Goal: Transaction & Acquisition: Purchase product/service

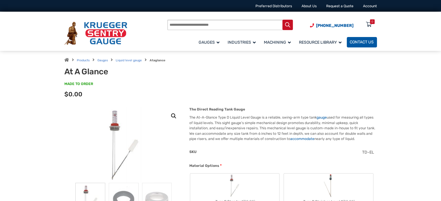
click at [358, 43] on span "Contact Us" at bounding box center [362, 42] width 24 height 5
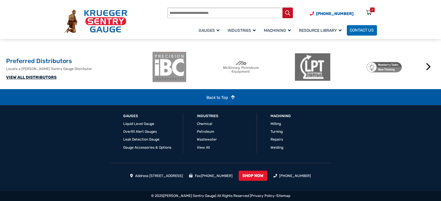
scroll to position [428, 0]
click at [42, 77] on link "VIEW ALL DISTRIBUTORS" at bounding box center [31, 77] width 50 height 5
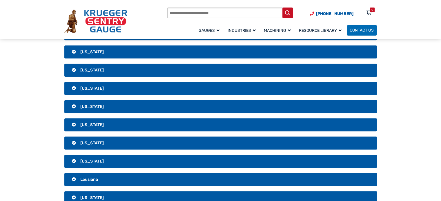
scroll to position [319, 0]
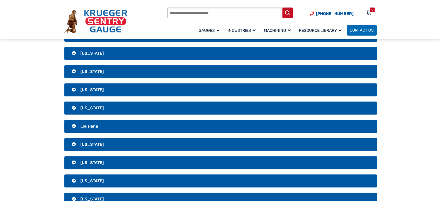
click at [89, 145] on h3 "[US_STATE]" at bounding box center [220, 144] width 312 height 13
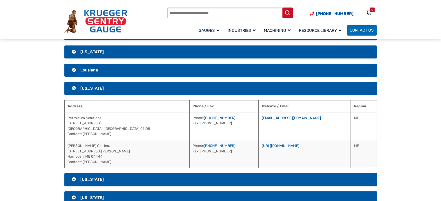
scroll to position [406, 0]
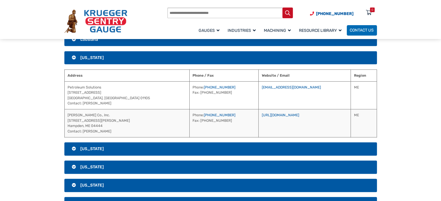
drag, startPoint x: 288, startPoint y: 97, endPoint x: 231, endPoint y: 101, distance: 57.2
click at [259, 101] on td "rbigelow@petroleumsolutions.com" at bounding box center [305, 95] width 92 height 28
click at [148, 45] on h3 "Lousiana" at bounding box center [220, 39] width 312 height 13
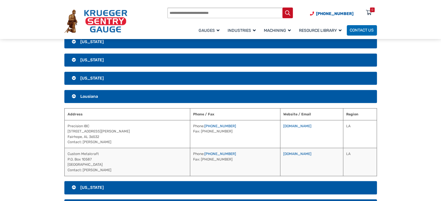
scroll to position [348, 0]
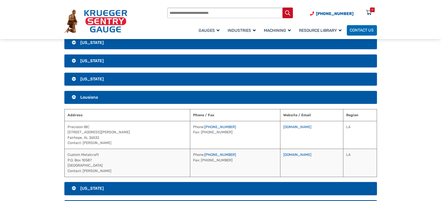
click at [183, 84] on h3 "Kentucky" at bounding box center [220, 79] width 312 height 13
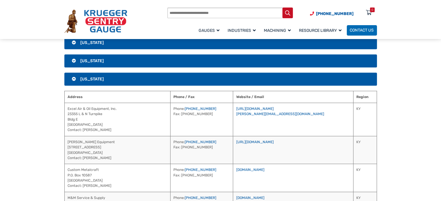
click at [192, 64] on h3 "Kansas" at bounding box center [220, 60] width 312 height 13
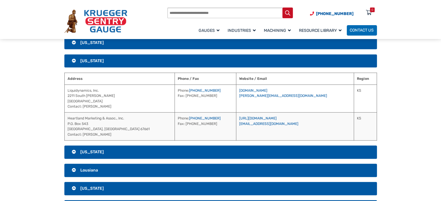
scroll to position [319, 0]
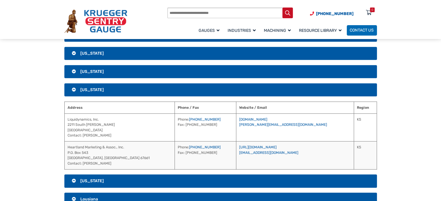
click at [191, 77] on h3 "Iowa" at bounding box center [220, 71] width 312 height 13
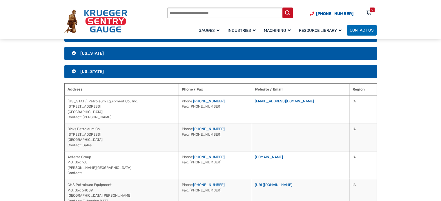
click at [182, 60] on h3 "Indiana" at bounding box center [220, 53] width 312 height 13
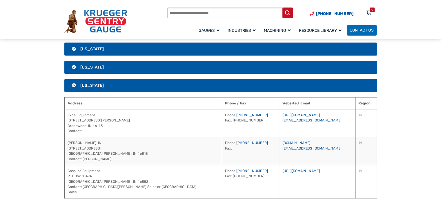
scroll to position [261, 0]
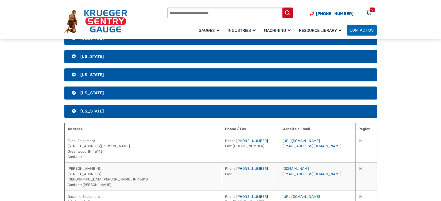
click at [170, 77] on h3 "Idaho" at bounding box center [220, 74] width 312 height 13
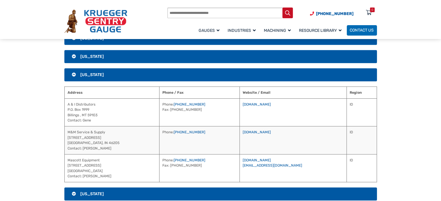
click at [223, 63] on h3 "Hawaii" at bounding box center [220, 56] width 312 height 13
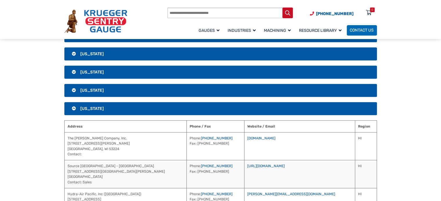
scroll to position [203, 0]
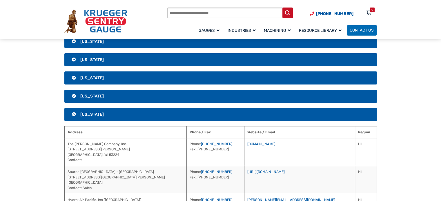
click at [216, 77] on h3 "Florida" at bounding box center [220, 78] width 312 height 13
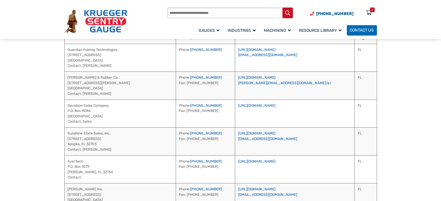
scroll to position [116, 0]
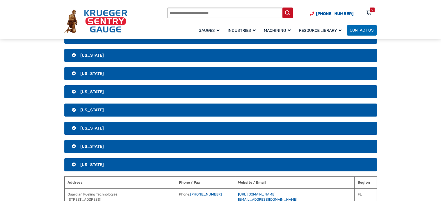
click at [149, 74] on h3 "California" at bounding box center [220, 73] width 312 height 13
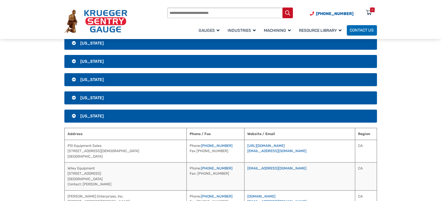
scroll to position [29, 0]
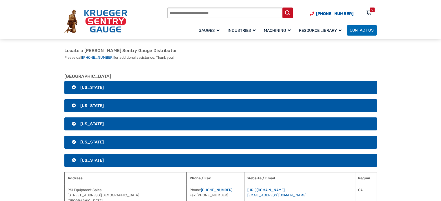
click at [201, 91] on h3 "Alabama" at bounding box center [220, 87] width 312 height 13
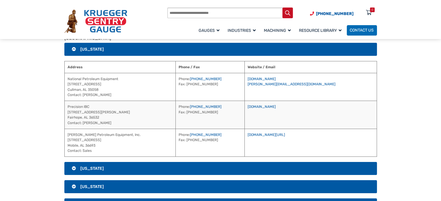
scroll to position [87, 0]
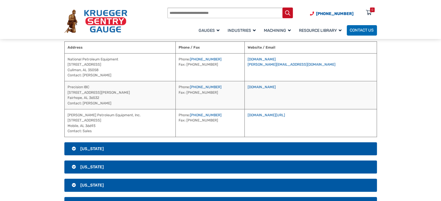
click at [187, 152] on h3 "Alaska" at bounding box center [220, 149] width 312 height 13
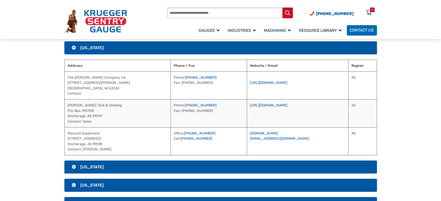
click at [189, 171] on h3 "Arizona" at bounding box center [220, 167] width 312 height 13
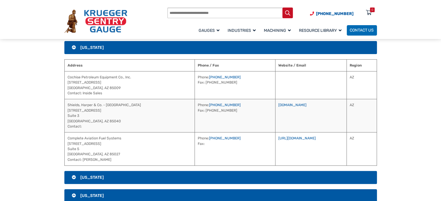
scroll to position [116, 0]
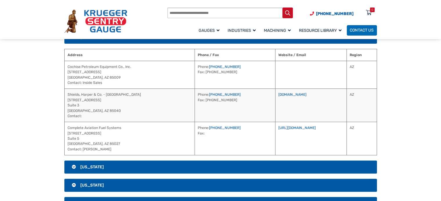
click at [189, 166] on h3 "Arkansas" at bounding box center [220, 167] width 312 height 13
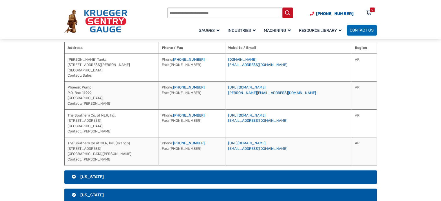
scroll to position [145, 0]
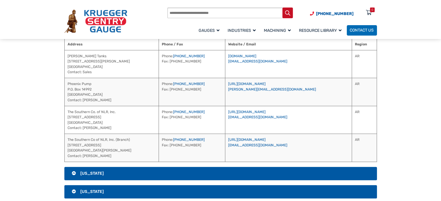
click at [181, 175] on h3 "California" at bounding box center [220, 173] width 312 height 13
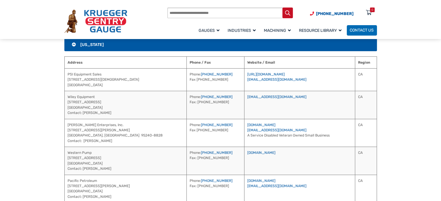
scroll to position [174, 0]
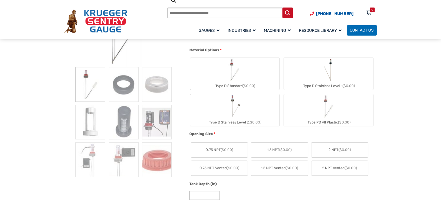
scroll to position [58, 0]
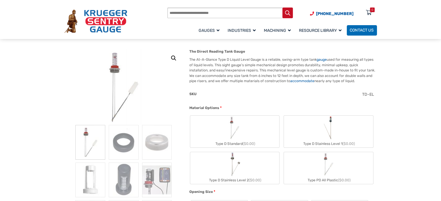
click at [225, 139] on img "Type D Standard" at bounding box center [234, 128] width 24 height 24
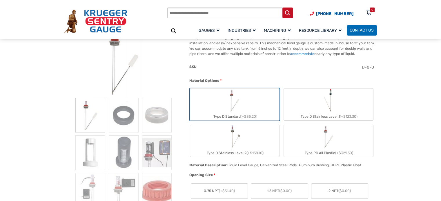
scroll to position [87, 0]
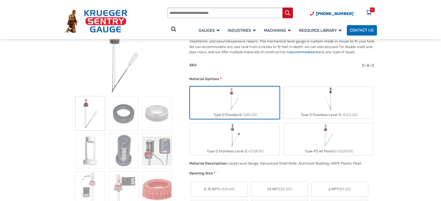
click at [331, 140] on img "Type PD All Plastic" at bounding box center [328, 135] width 24 height 24
type input "**"
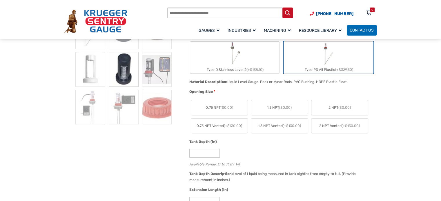
scroll to position [174, 0]
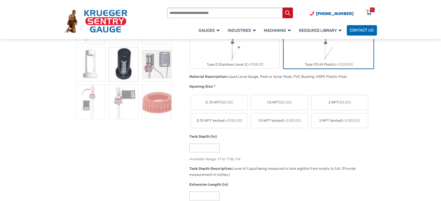
click at [349, 124] on label "2 NPT Vented (+$130.00)" at bounding box center [339, 121] width 57 height 15
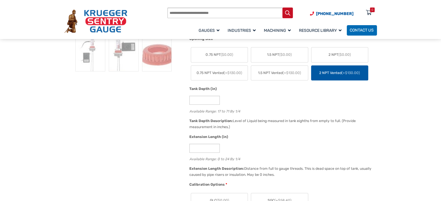
scroll to position [232, 0]
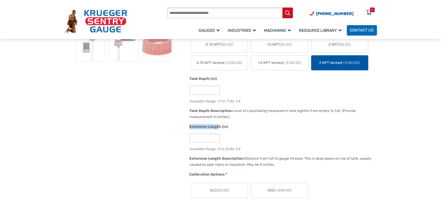
drag, startPoint x: 189, startPoint y: 127, endPoint x: 218, endPoint y: 127, distance: 29.3
click at [218, 127] on div "Extension Length (in) * Available Range: 0 to 24 By 1/4" at bounding box center [282, 139] width 188 height 31
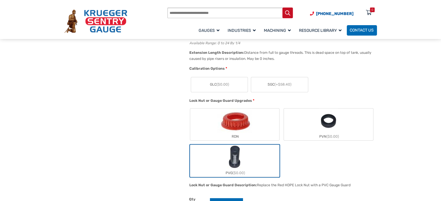
scroll to position [348, 0]
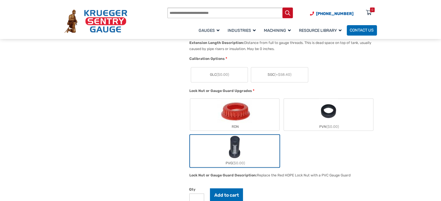
click at [228, 154] on img "PVG" at bounding box center [234, 147] width 15 height 24
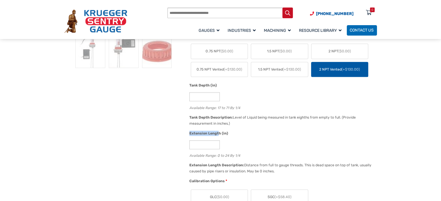
scroll to position [261, 0]
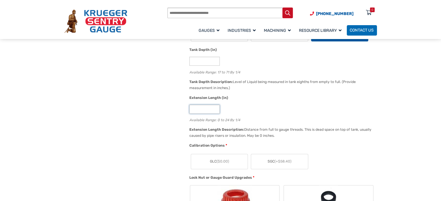
drag, startPoint x: 196, startPoint y: 109, endPoint x: 180, endPoint y: 109, distance: 16.5
type input "**"
click at [248, 111] on div "**" at bounding box center [281, 109] width 185 height 9
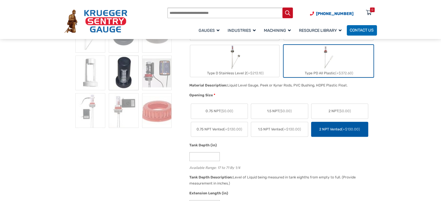
scroll to position [174, 0]
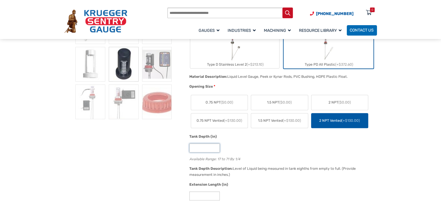
drag, startPoint x: 202, startPoint y: 144, endPoint x: 183, endPoint y: 144, distance: 18.8
type input "*"
click at [335, 148] on div "**" at bounding box center [281, 148] width 185 height 9
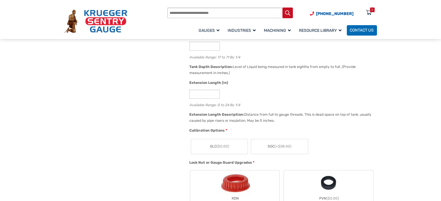
scroll to position [290, 0]
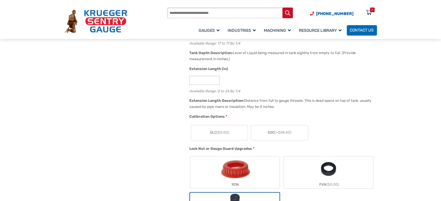
click at [276, 133] on span "(+$58.40)" at bounding box center [282, 133] width 17 height 4
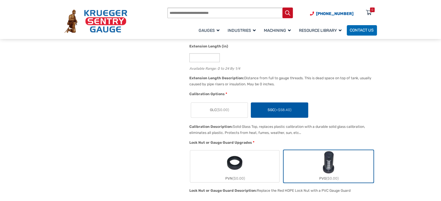
scroll to position [348, 0]
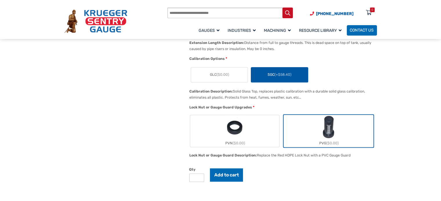
click at [333, 134] on img "PVG" at bounding box center [328, 127] width 15 height 24
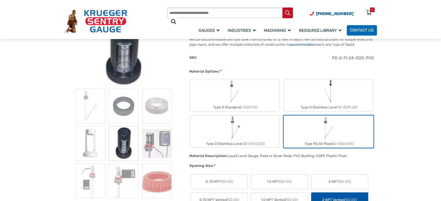
scroll to position [0, 0]
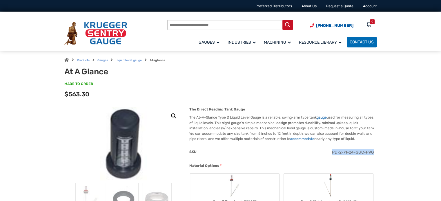
drag, startPoint x: 333, startPoint y: 153, endPoint x: 373, endPoint y: 153, distance: 40.3
click at [373, 153] on span "PD-2-71-24-SGC-PVG" at bounding box center [353, 152] width 42 height 5
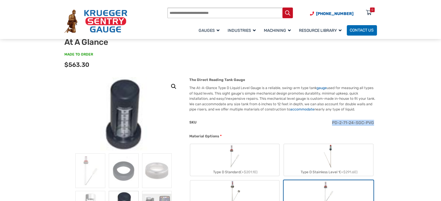
scroll to position [29, 0]
copy span "PD-2-71-24-SGC-PVG"
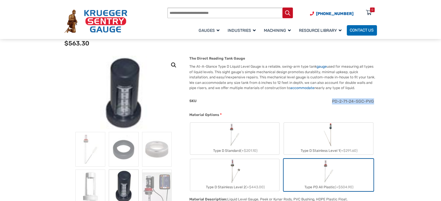
scroll to position [87, 0]
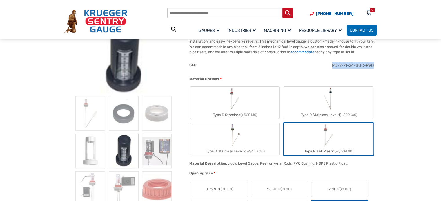
click at [331, 143] on img "Type PD All Plastic" at bounding box center [328, 135] width 24 height 24
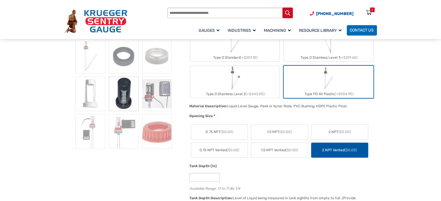
scroll to position [145, 0]
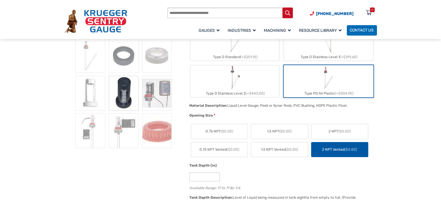
click at [273, 131] on span "1.5 NPT ($0.00)" at bounding box center [279, 131] width 25 height 5
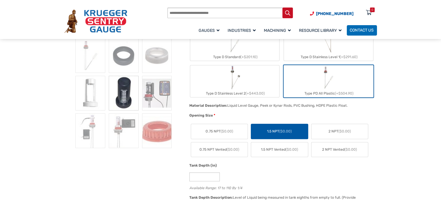
click at [326, 152] on label "2 NPT Vented ($0.00)" at bounding box center [339, 150] width 57 height 15
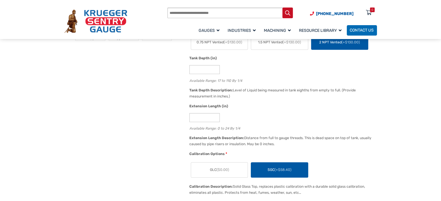
scroll to position [261, 0]
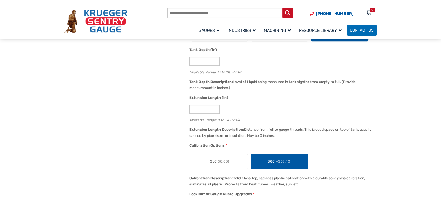
click at [214, 161] on span "GLC ($0.00)" at bounding box center [219, 161] width 19 height 5
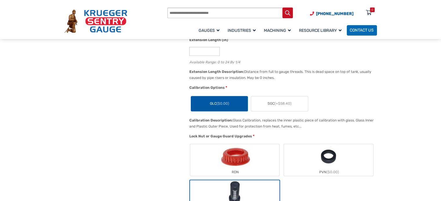
scroll to position [348, 0]
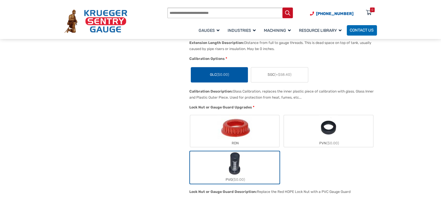
click at [249, 137] on img "RDN" at bounding box center [234, 127] width 34 height 24
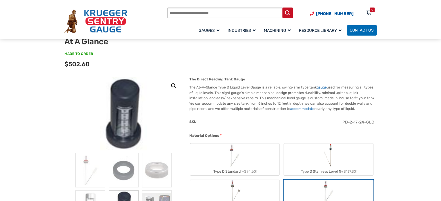
scroll to position [0, 0]
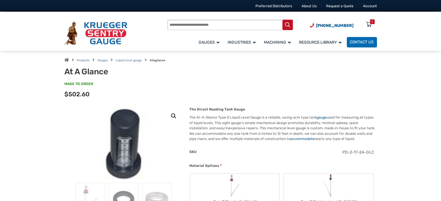
click at [306, 150] on div "SKU" at bounding box center [263, 153] width 149 height 7
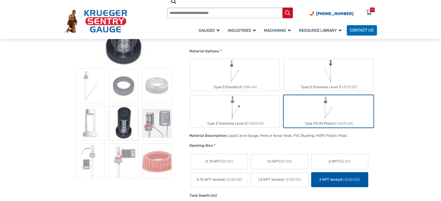
scroll to position [116, 0]
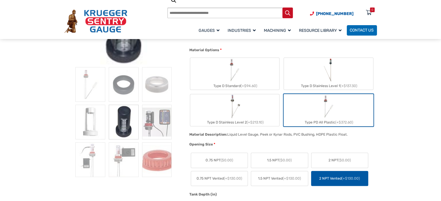
click at [243, 77] on img "Type D Standard" at bounding box center [234, 70] width 24 height 24
type input "*"
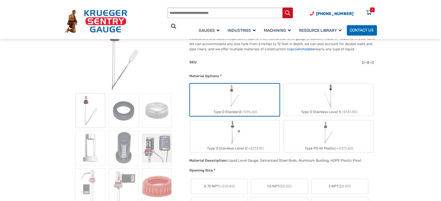
scroll to position [145, 0]
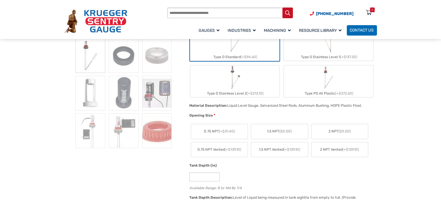
click at [347, 150] on span "(+$139.10)" at bounding box center [350, 150] width 17 height 4
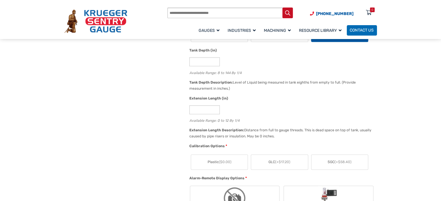
scroll to position [261, 0]
drag, startPoint x: 194, startPoint y: 106, endPoint x: 172, endPoint y: 108, distance: 22.1
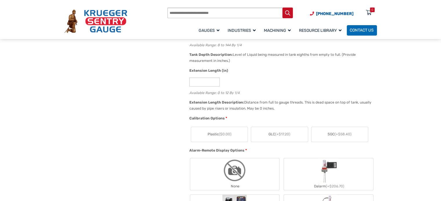
scroll to position [348, 0]
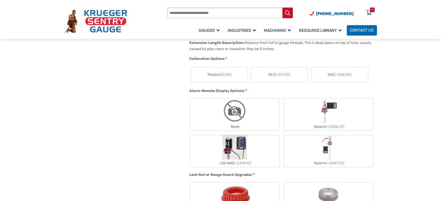
click at [325, 75] on label "SGC (+$58.40)" at bounding box center [339, 75] width 57 height 15
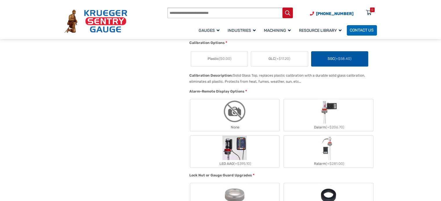
scroll to position [377, 0]
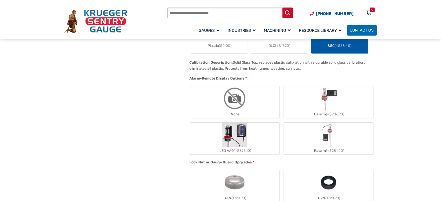
click at [323, 144] on img "Ralarm" at bounding box center [328, 135] width 17 height 24
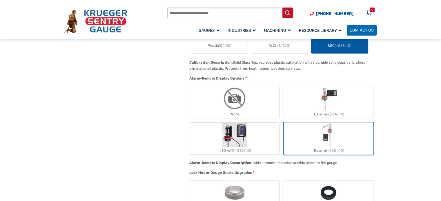
click at [250, 135] on label "LED AAG (+$395.10)" at bounding box center [234, 139] width 89 height 32
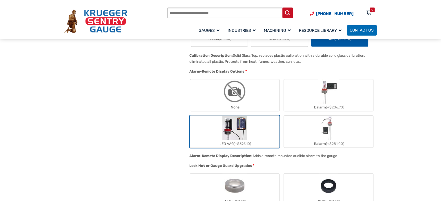
scroll to position [435, 0]
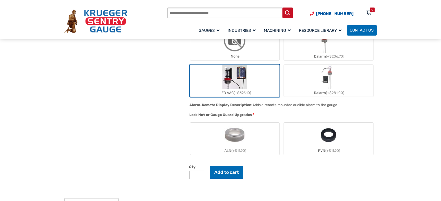
click at [341, 141] on label "PVN (+$11.90)" at bounding box center [328, 139] width 89 height 32
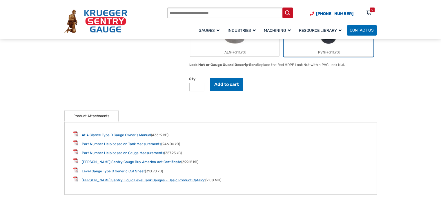
scroll to position [551, 0]
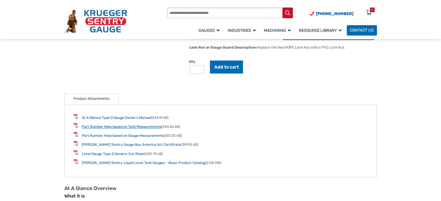
click at [120, 127] on link "Part Number Help based on Tank Measurements" at bounding box center [121, 127] width 79 height 4
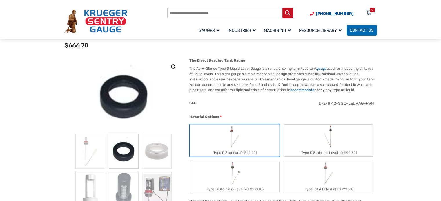
scroll to position [58, 0]
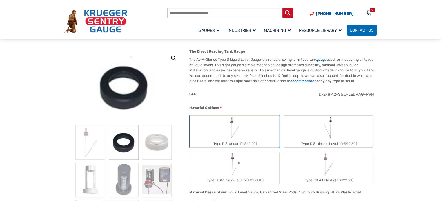
click at [334, 132] on img "Type D Stainless Level 1" at bounding box center [328, 128] width 13 height 24
type input "*"
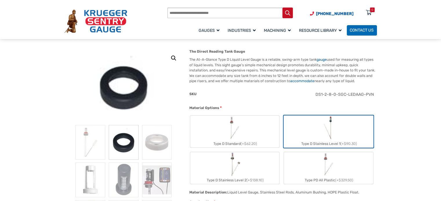
click at [248, 127] on label "Type D Standard (+$62.20)" at bounding box center [234, 132] width 89 height 32
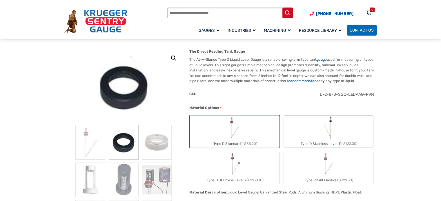
click at [307, 132] on label "Type D Stainless Level 1 (+$123.30)" at bounding box center [328, 132] width 89 height 32
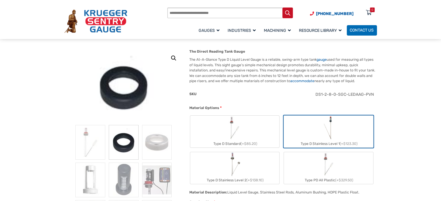
click at [221, 170] on label "Type D Stainless Level 2 (+$138.10)" at bounding box center [234, 168] width 89 height 32
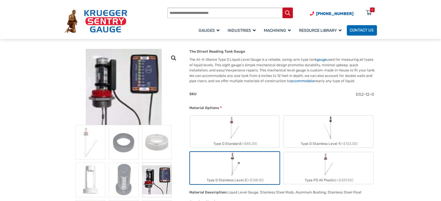
click at [331, 169] on img "Type PD All Plastic" at bounding box center [328, 164] width 24 height 24
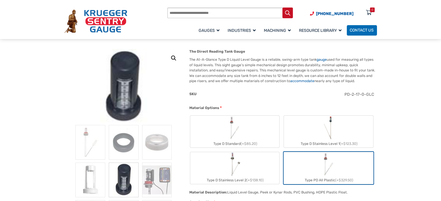
click at [257, 164] on label "Type D Stainless Level 2 (+$138.10)" at bounding box center [234, 168] width 89 height 32
type input "**"
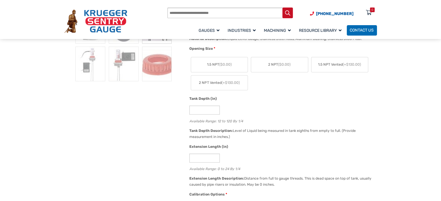
scroll to position [203, 0]
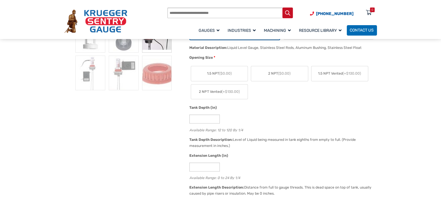
click at [237, 92] on span "(+$130.00)" at bounding box center [230, 92] width 18 height 4
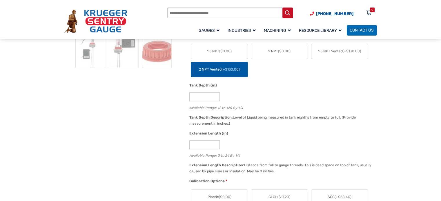
scroll to position [261, 0]
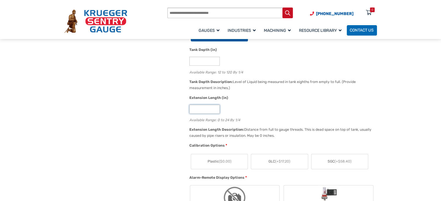
drag, startPoint x: 201, startPoint y: 108, endPoint x: 180, endPoint y: 112, distance: 21.6
type input "**"
drag, startPoint x: 340, startPoint y: 161, endPoint x: 305, endPoint y: 115, distance: 57.9
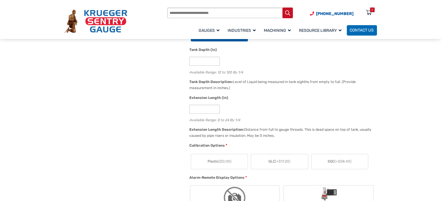
click at [340, 161] on span "(+$58.40)" at bounding box center [342, 162] width 17 height 4
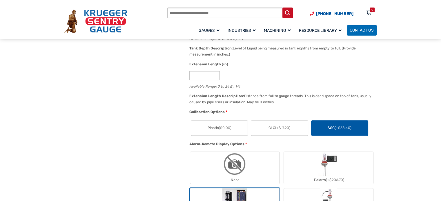
scroll to position [319, 0]
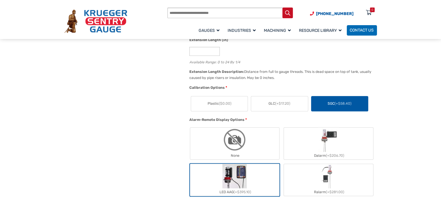
click at [328, 185] on img "Ralarm" at bounding box center [328, 176] width 17 height 24
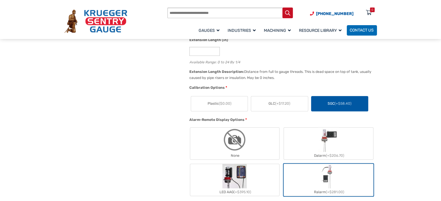
click at [239, 174] on img "LED AAG" at bounding box center [234, 176] width 24 height 24
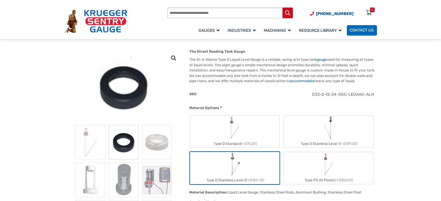
scroll to position [0, 0]
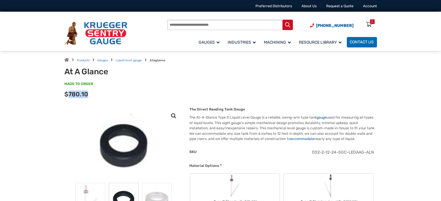
drag, startPoint x: 69, startPoint y: 93, endPoint x: 89, endPoint y: 93, distance: 20.0
click at [89, 93] on div "Options total $780.10" at bounding box center [220, 96] width 312 height 9
